Goal: Task Accomplishment & Management: Use online tool/utility

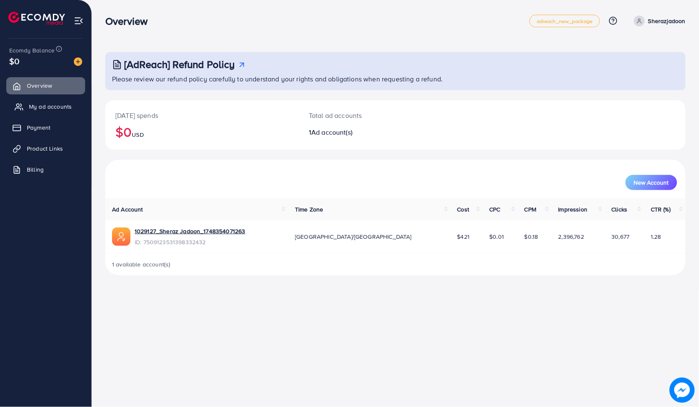
click at [48, 108] on span "My ad accounts" at bounding box center [50, 106] width 43 height 8
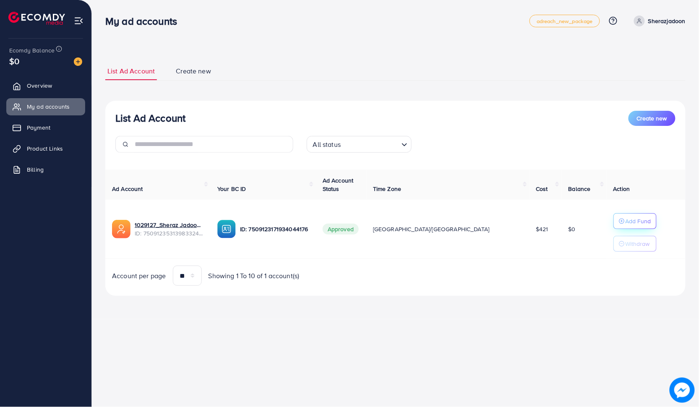
click at [626, 224] on p "Add Fund" at bounding box center [639, 221] width 26 height 10
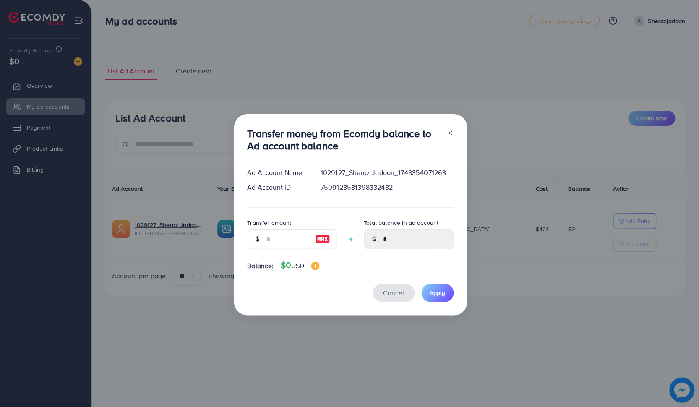
click at [391, 294] on span "Cancel" at bounding box center [394, 292] width 21 height 9
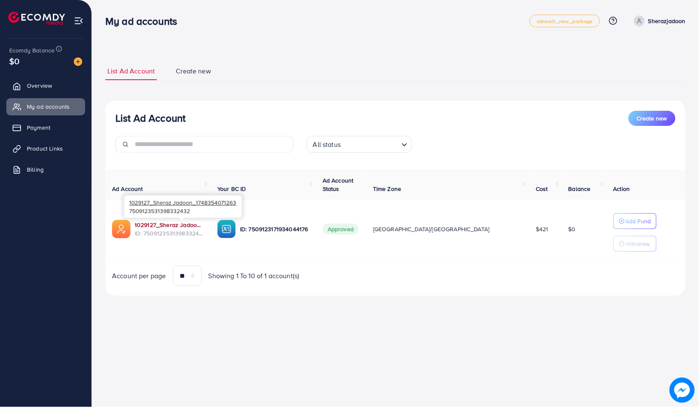
click at [178, 222] on link "1029127_Sheraz Jadoon_1748354071263" at bounding box center [169, 225] width 69 height 8
click at [194, 223] on link "1029127_Sheraz Jadoon_1748354071263" at bounding box center [169, 225] width 69 height 8
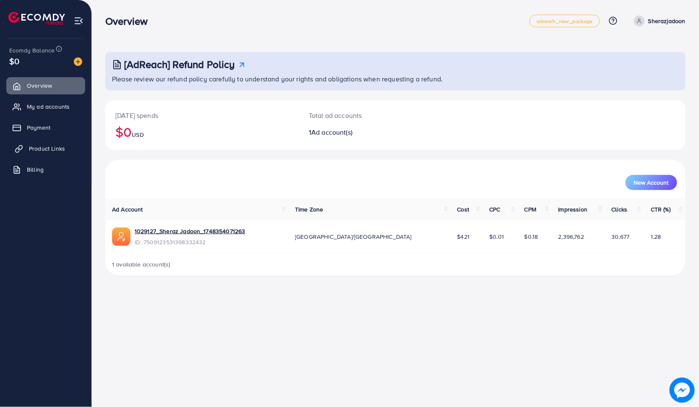
click at [55, 148] on span "Product Links" at bounding box center [47, 148] width 36 height 8
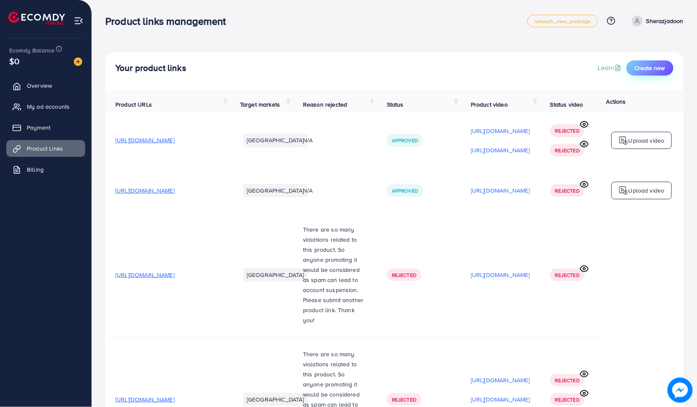
click at [660, 71] on span "Create new" at bounding box center [650, 68] width 30 height 8
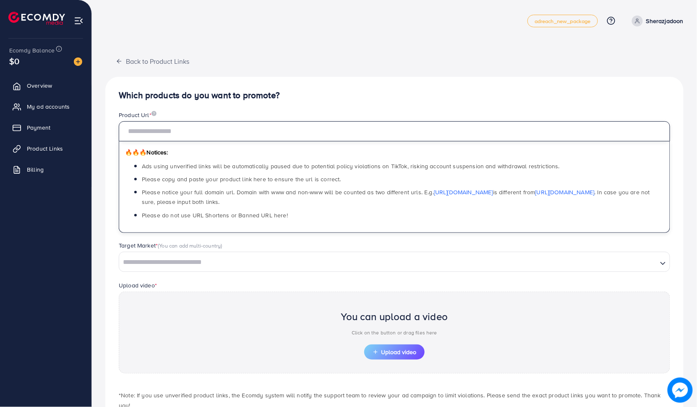
click at [204, 129] on input "text" at bounding box center [394, 131] width 551 height 20
paste input "**********"
type input "**********"
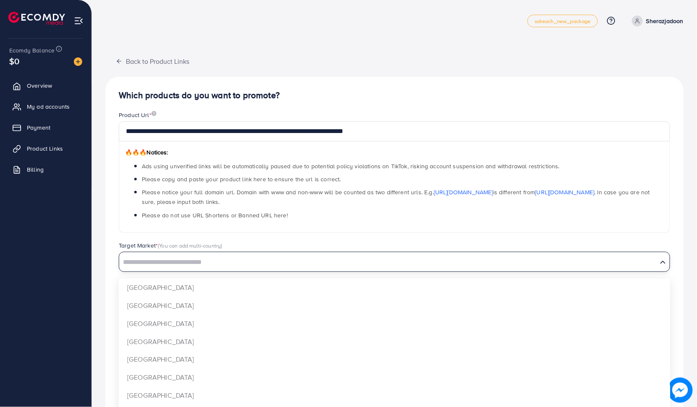
click at [202, 263] on input "Search for option" at bounding box center [388, 262] width 537 height 13
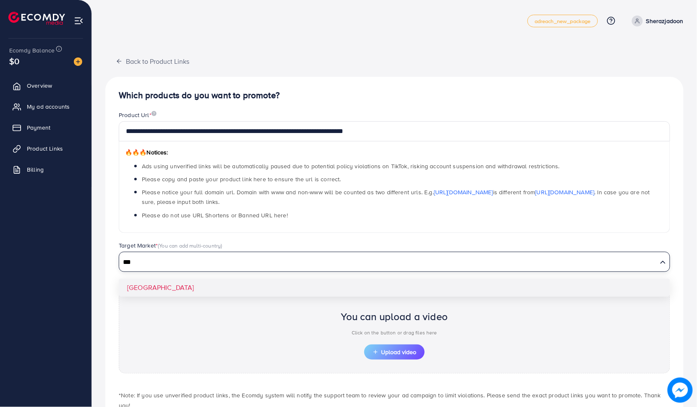
type input "***"
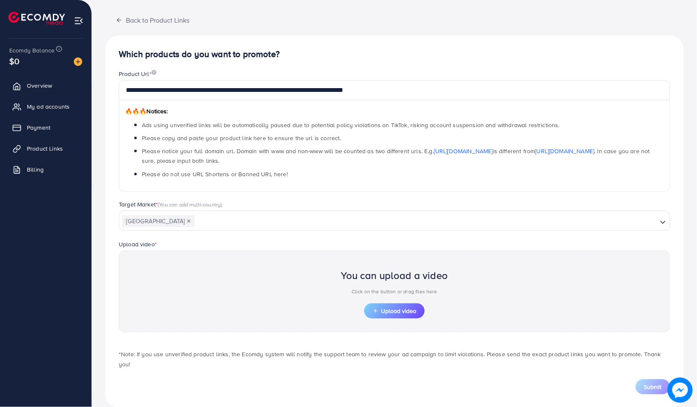
scroll to position [41, 0]
click at [42, 149] on span "Product Links" at bounding box center [47, 148] width 36 height 8
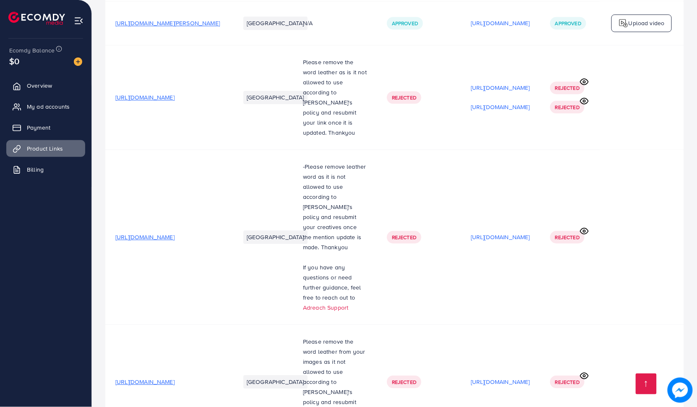
scroll to position [830, 0]
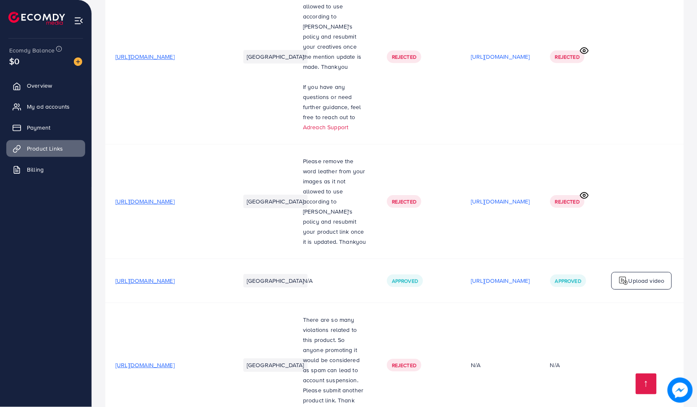
click at [175, 277] on span "[URL][DOMAIN_NAME]" at bounding box center [144, 281] width 59 height 8
click at [173, 360] on span "[URL][DOMAIN_NAME]" at bounding box center [143, 364] width 59 height 8
